Goal: Find specific page/section

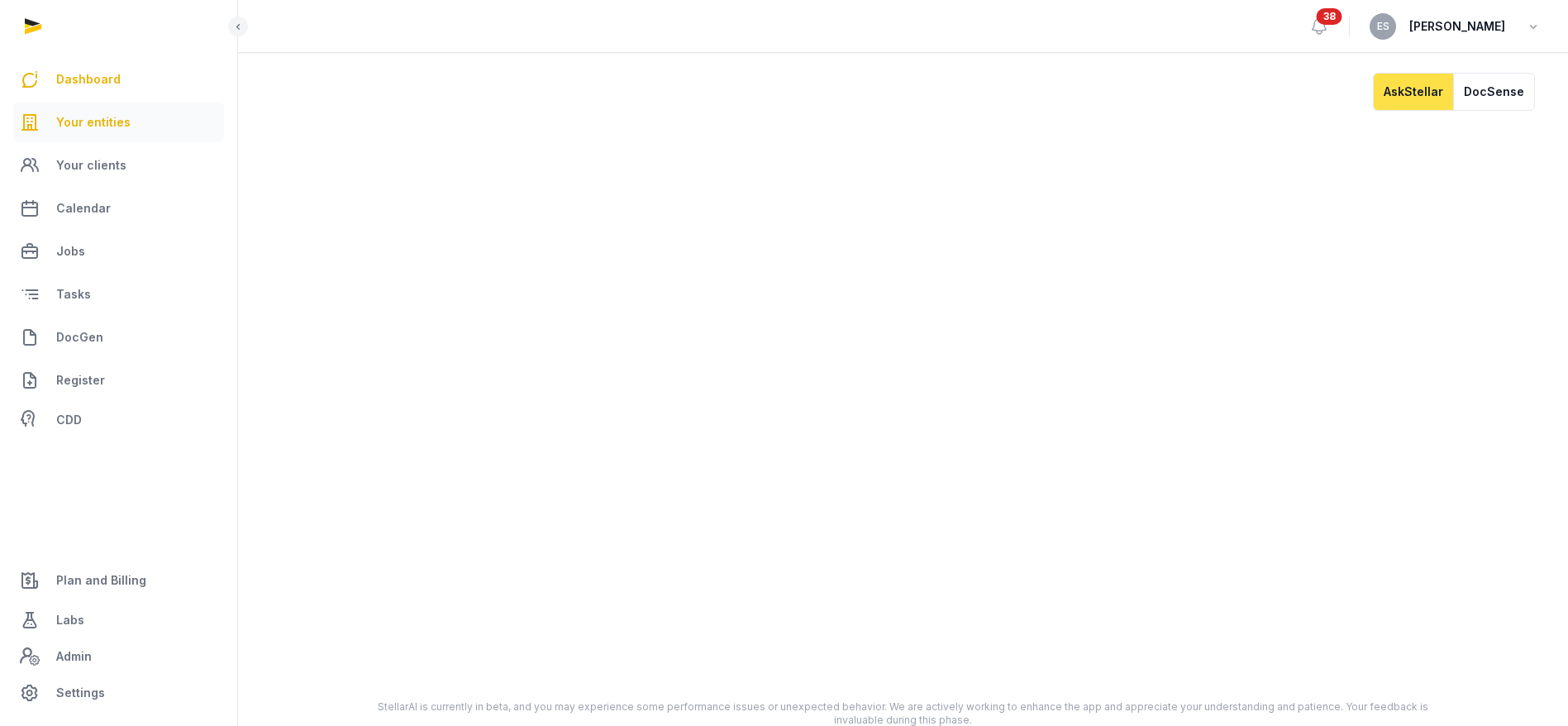
click at [82, 139] on link "Your entities" at bounding box center [118, 123] width 211 height 40
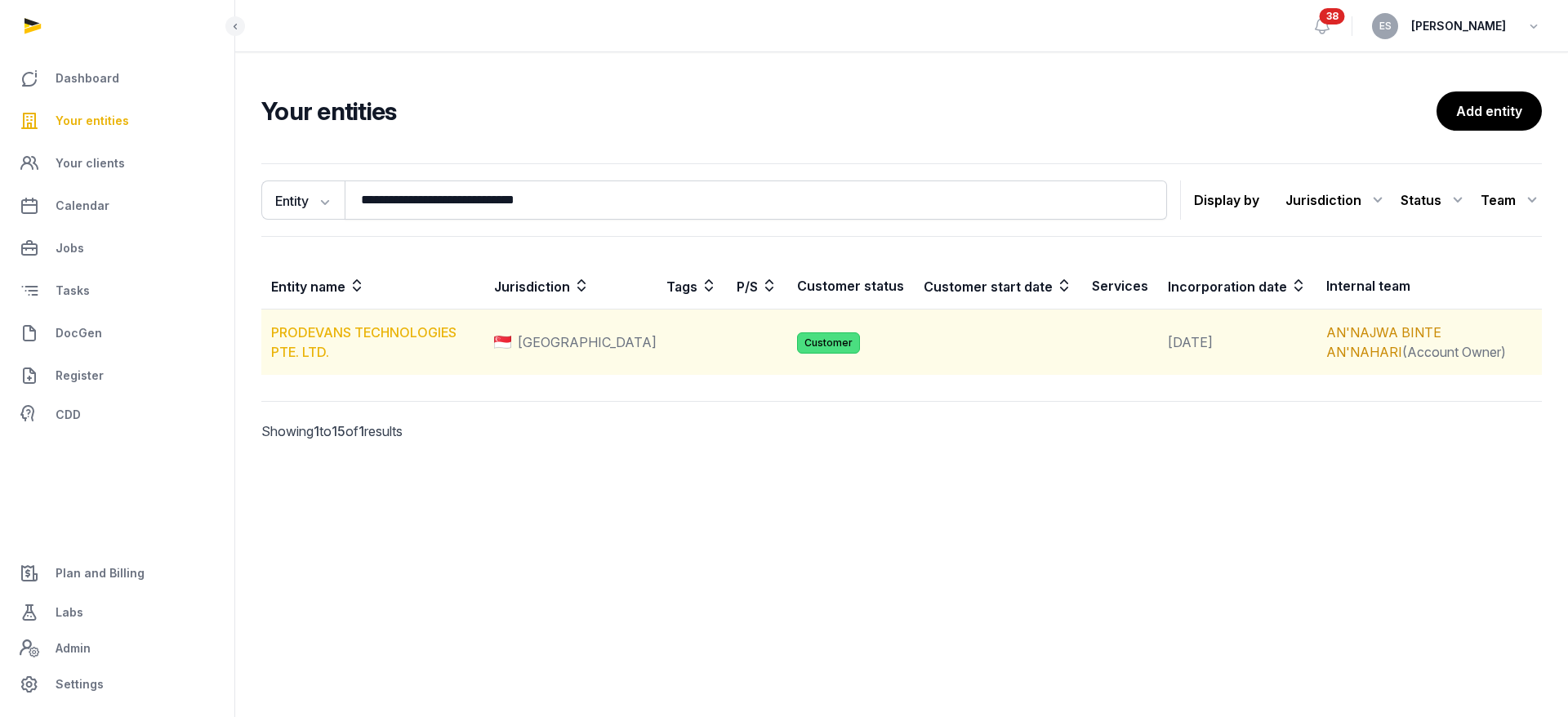
click at [429, 334] on link "PRODEVANS TECHNOLOGIES PTE. LTD." at bounding box center [363, 342] width 185 height 36
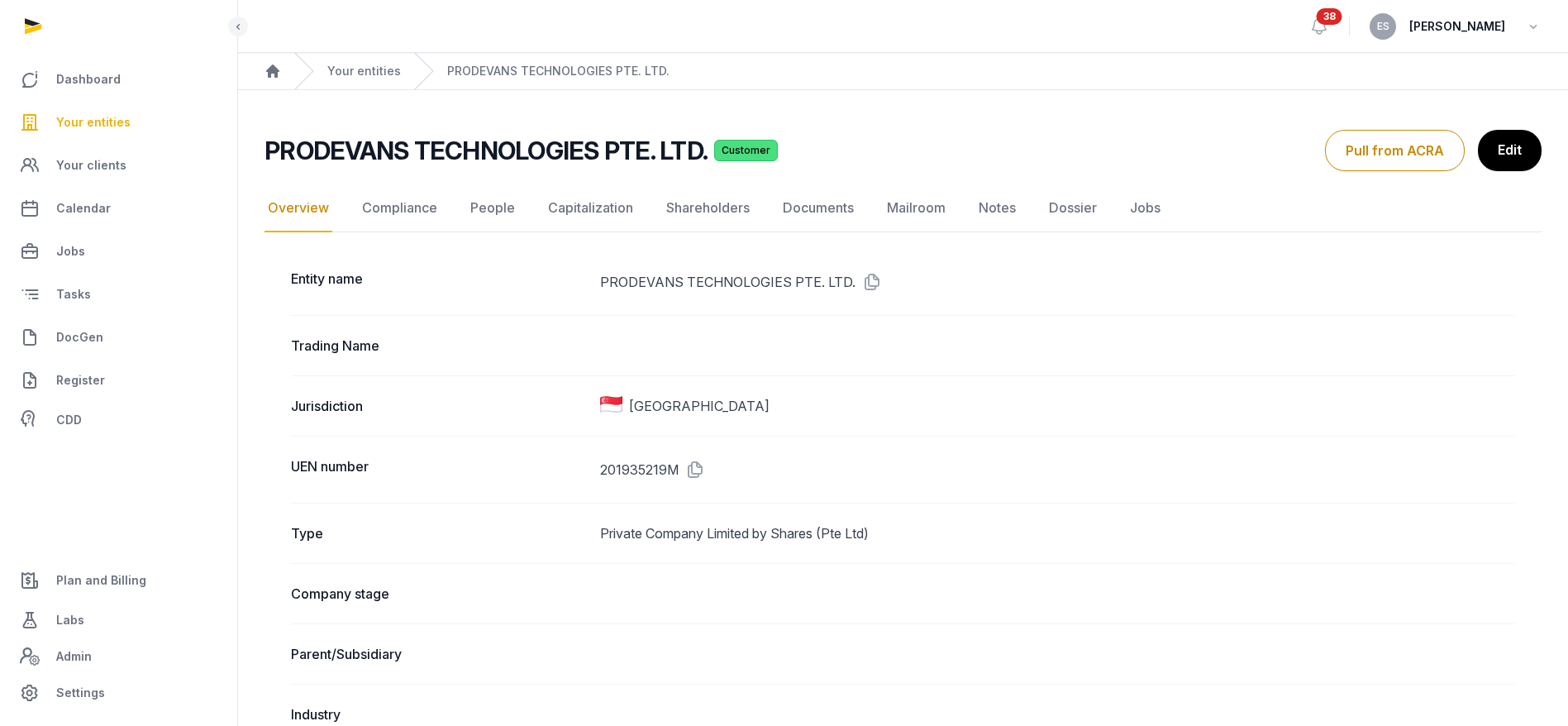
click at [488, 204] on link "People" at bounding box center [492, 209] width 51 height 48
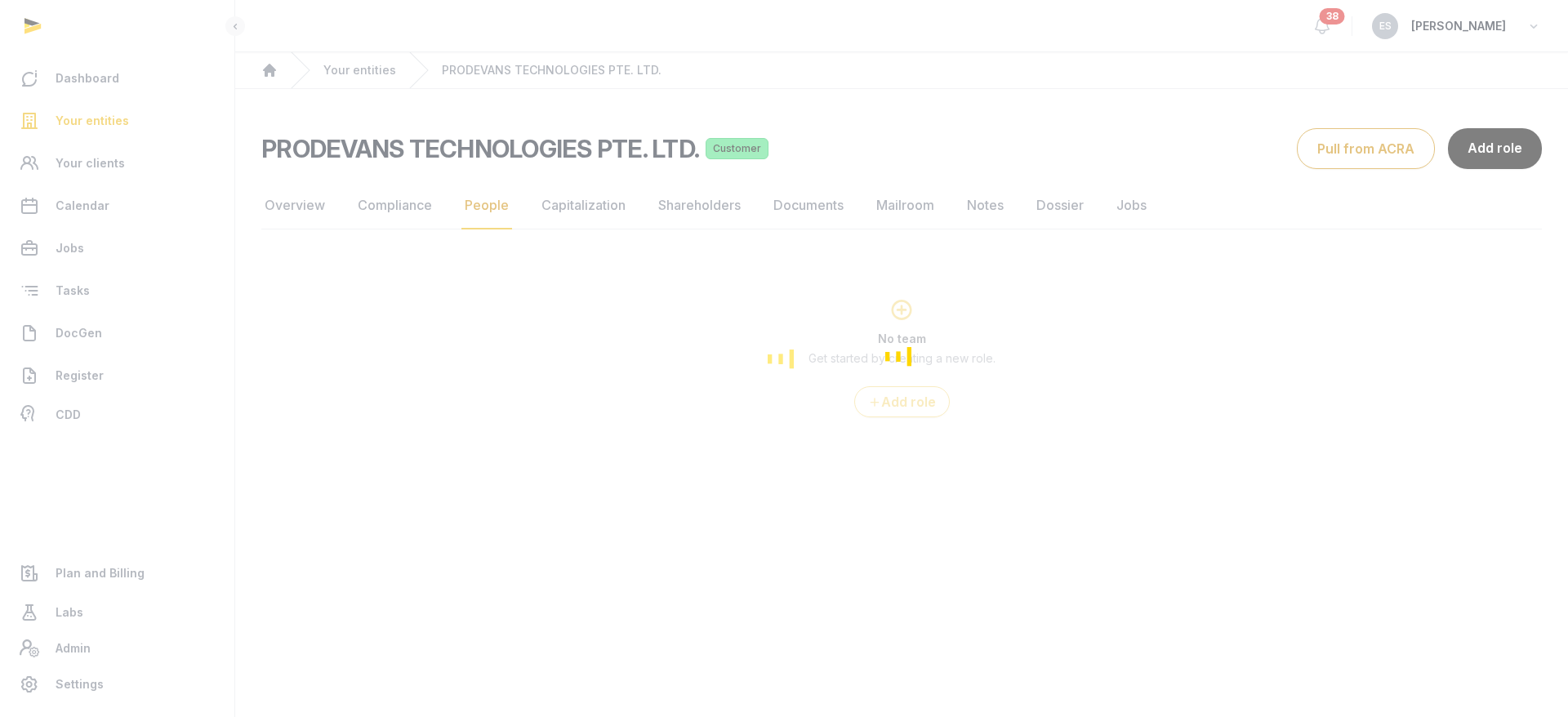
click at [560, 385] on div "Loading" at bounding box center [902, 356] width 1281 height 123
click at [606, 516] on div "Loading" at bounding box center [784, 358] width 1568 height 717
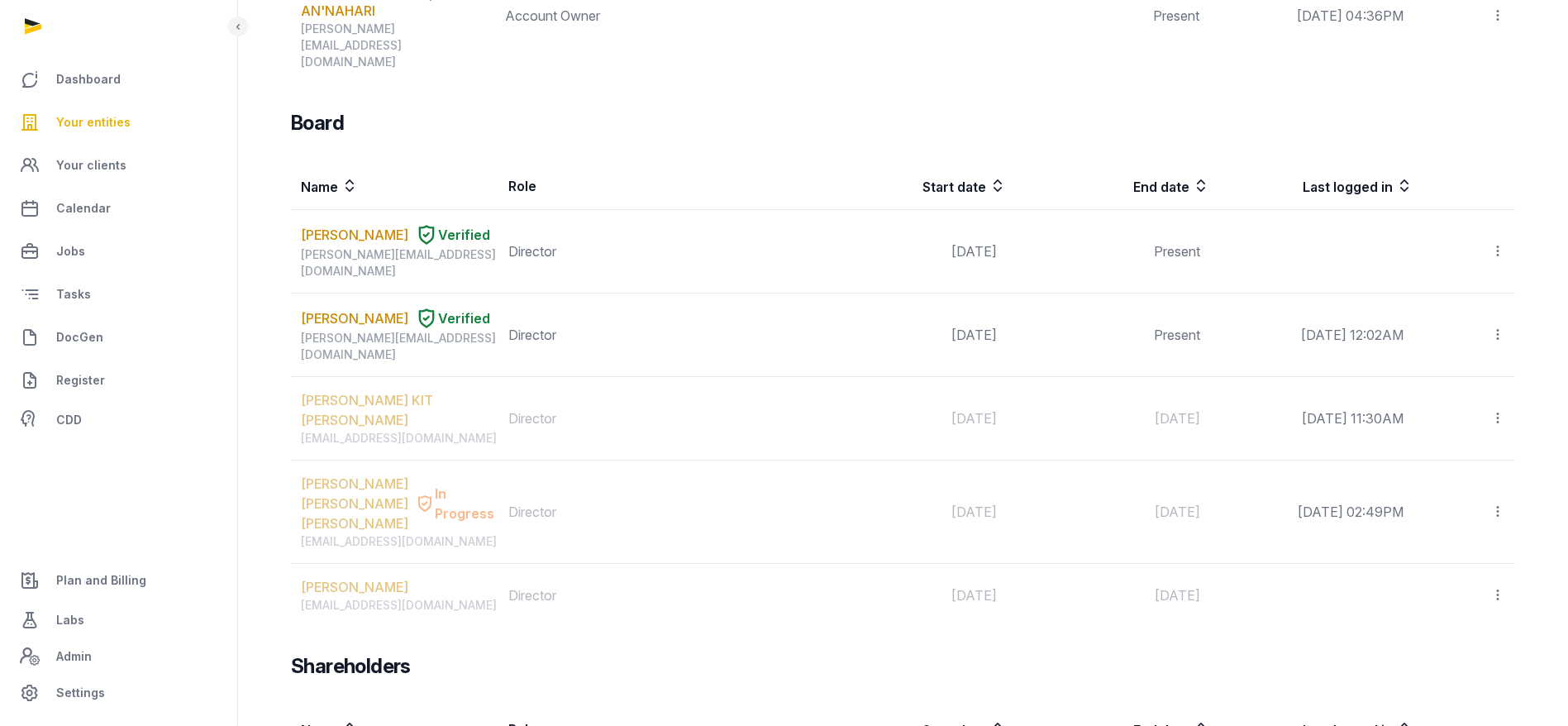
scroll to position [973, 0]
